Goal: Transaction & Acquisition: Purchase product/service

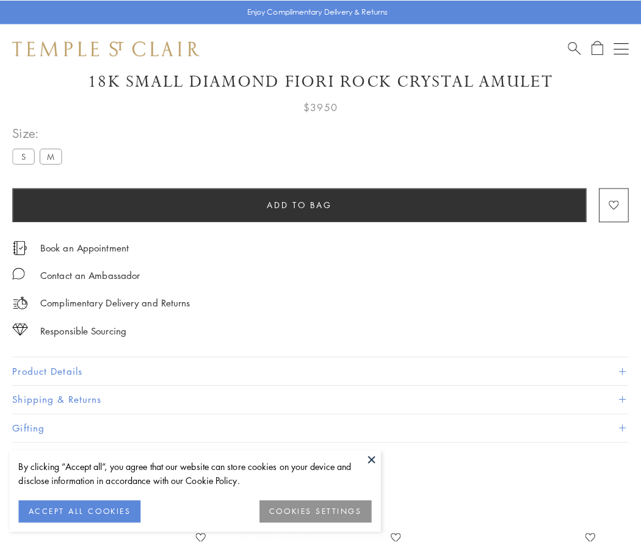
scroll to position [53, 0]
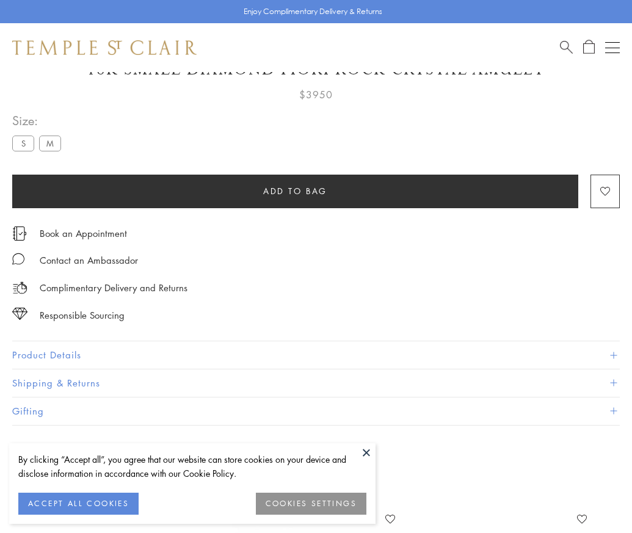
click at [295, 191] on span "Add to bag" at bounding box center [295, 190] width 64 height 13
